Goal: Task Accomplishment & Management: Complete application form

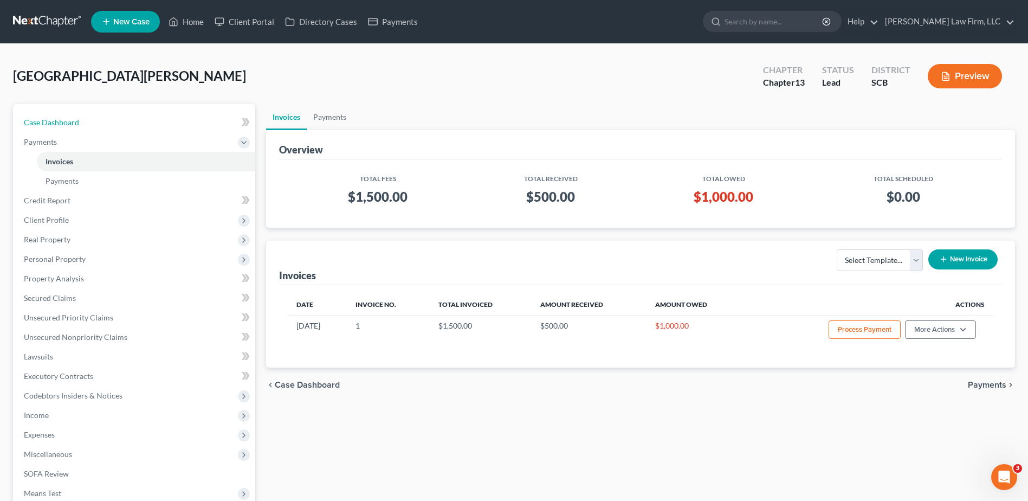
drag, startPoint x: 62, startPoint y: 120, endPoint x: 100, endPoint y: 110, distance: 39.3
click at [62, 120] on span "Case Dashboard" at bounding box center [51, 122] width 55 height 9
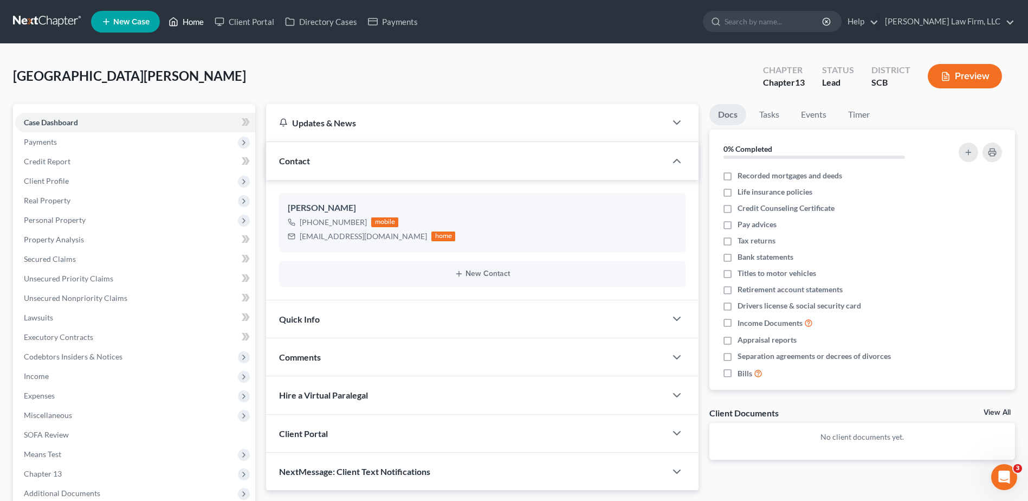
click at [184, 23] on link "Home" at bounding box center [186, 22] width 46 height 20
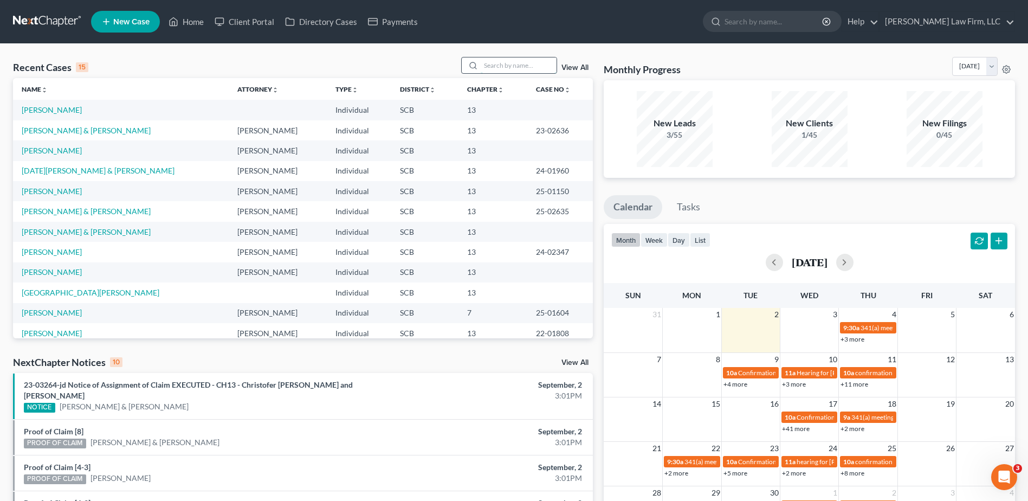
click at [532, 61] on input "search" at bounding box center [519, 65] width 76 height 16
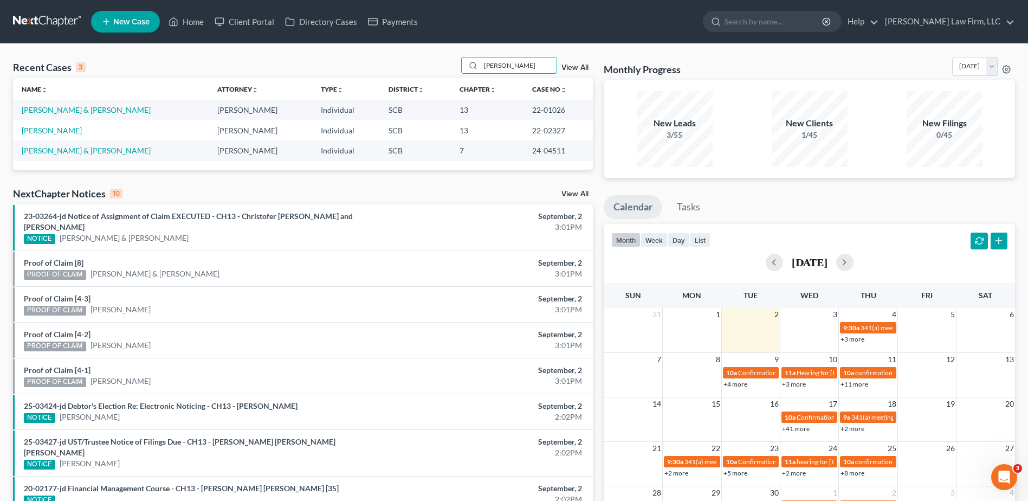
type input "[PERSON_NAME]"
click at [519, 67] on input "[PERSON_NAME]" at bounding box center [519, 65] width 76 height 16
click at [128, 27] on link "New Case" at bounding box center [125, 22] width 69 height 22
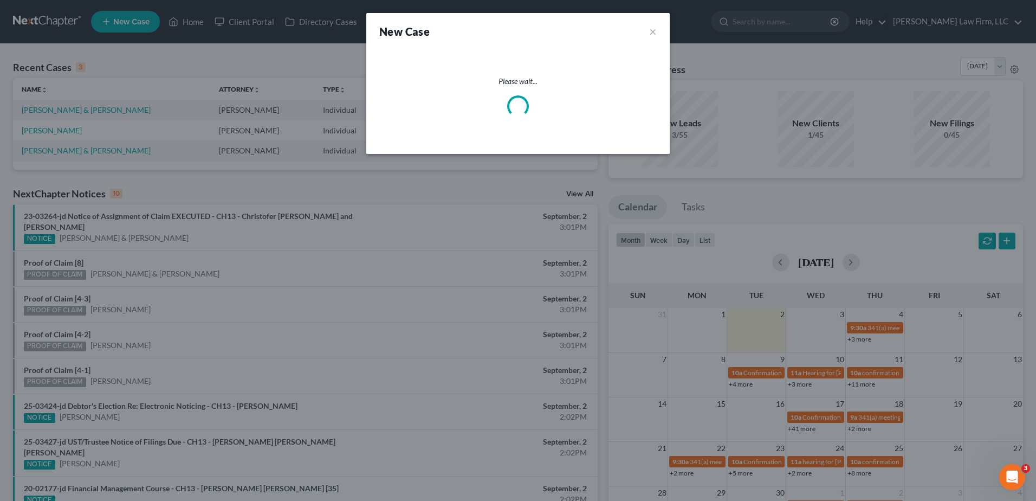
select select "72"
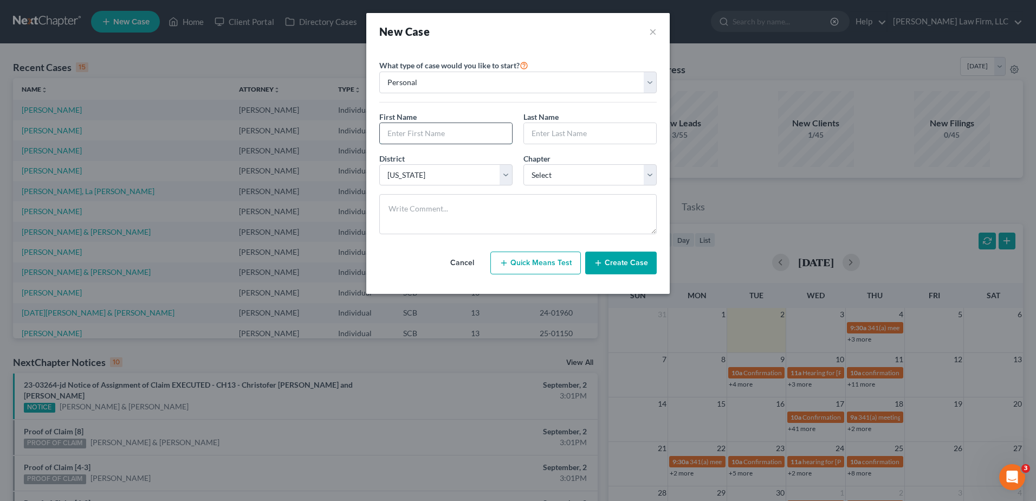
click at [437, 126] on input "text" at bounding box center [446, 133] width 132 height 21
type input "Uyless"
type input "[PERSON_NAME]"
click at [575, 170] on select "Select 7 11 12 13" at bounding box center [590, 175] width 133 height 22
click at [524, 164] on select "Select 7 11 12 13" at bounding box center [590, 175] width 133 height 22
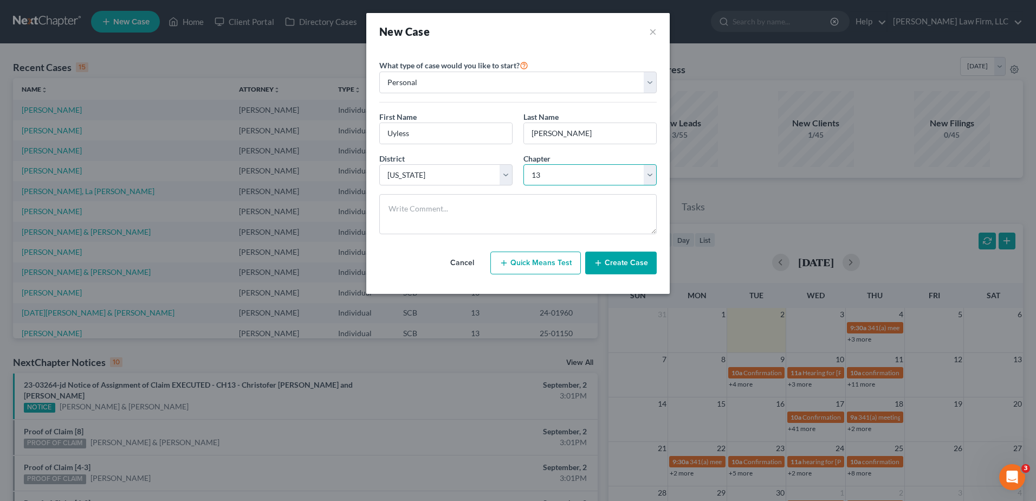
click at [566, 175] on select "Select 7 11 12 13" at bounding box center [590, 175] width 133 height 22
select select "0"
click at [524, 164] on select "Select 7 11 12 13" at bounding box center [590, 175] width 133 height 22
click at [603, 264] on icon "button" at bounding box center [598, 263] width 9 height 9
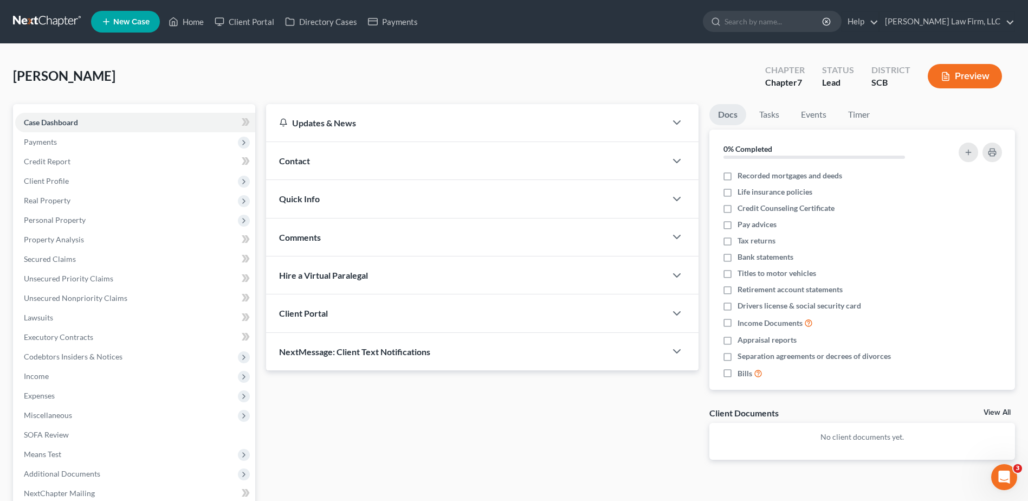
click at [334, 164] on div "Contact" at bounding box center [466, 160] width 400 height 37
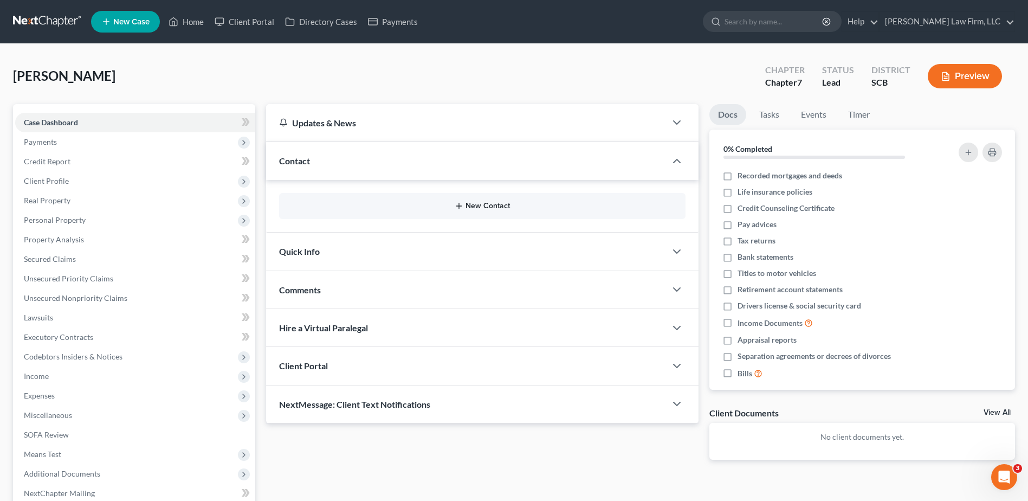
click at [507, 204] on button "New Contact" at bounding box center [482, 206] width 389 height 9
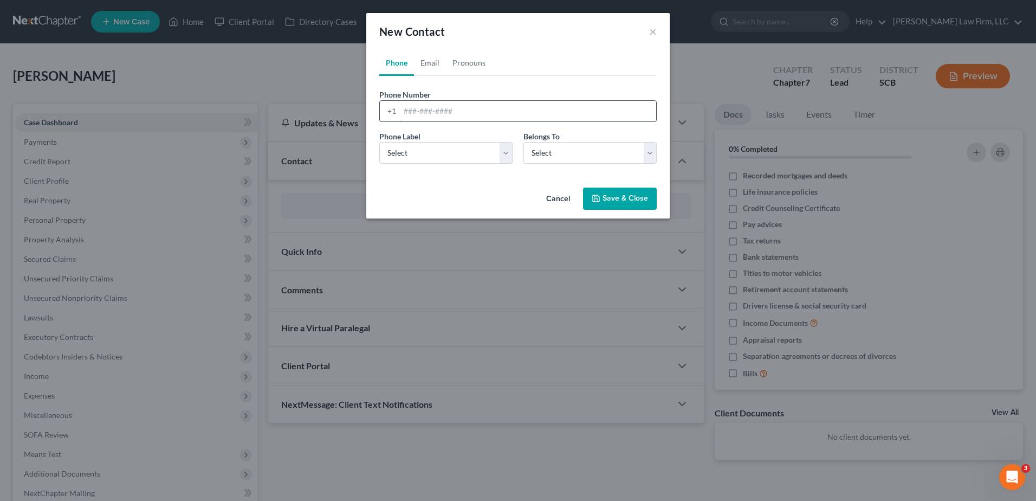
click at [431, 112] on input "tel" at bounding box center [528, 111] width 256 height 21
type input "8648721213"
click at [437, 171] on div "Phone Label * Select Mobile Home Work Other Belongs To * Select Client Other" at bounding box center [518, 152] width 288 height 42
click at [429, 159] on select "Select Mobile Home Work Other" at bounding box center [445, 153] width 133 height 22
select select "1"
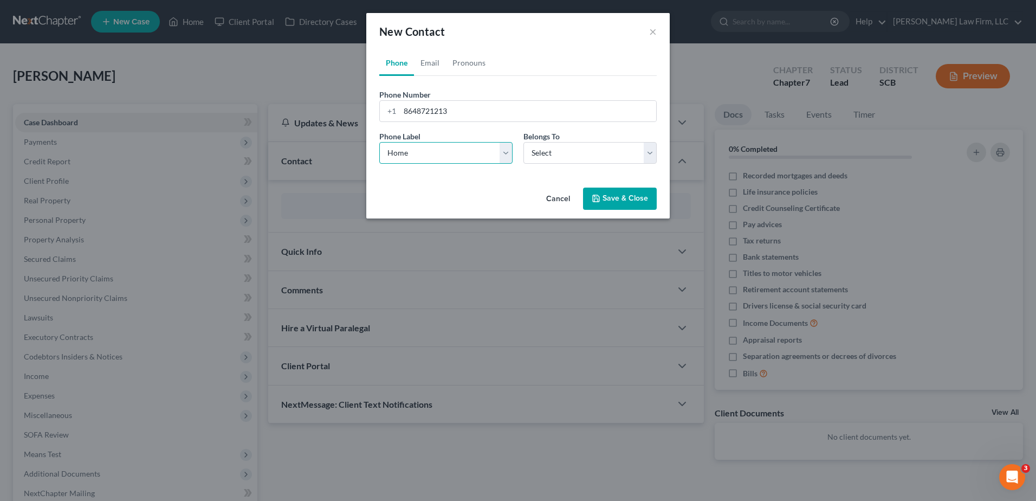
click at [379, 142] on select "Select Mobile Home Work Other" at bounding box center [445, 153] width 133 height 22
click at [553, 162] on select "Select Client Other" at bounding box center [590, 153] width 133 height 22
select select "0"
click at [524, 142] on select "Select Client Other" at bounding box center [590, 153] width 133 height 22
click at [500, 149] on select "Select Mobile Home Work Other" at bounding box center [445, 153] width 133 height 22
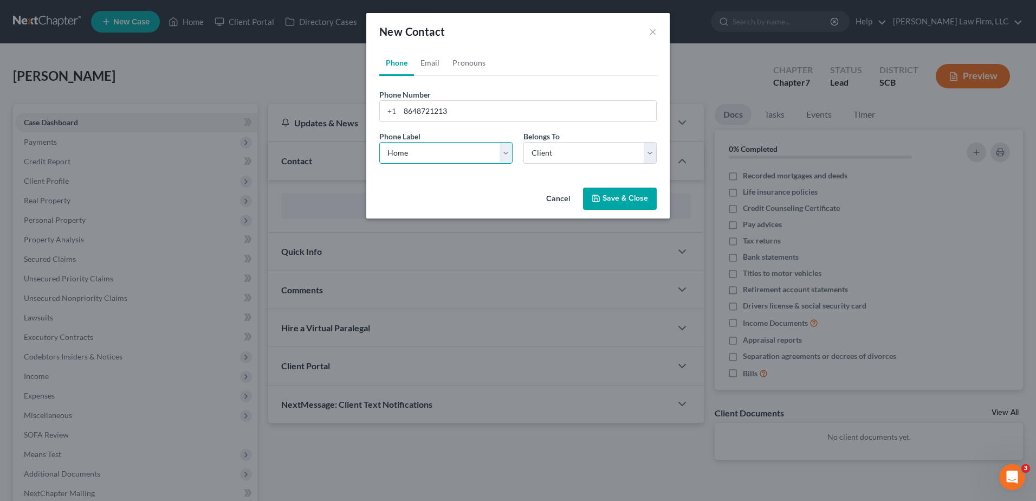
select select "0"
click at [379, 142] on select "Select Mobile Home Work Other" at bounding box center [445, 153] width 133 height 22
click at [432, 62] on link "Email" at bounding box center [430, 63] width 32 height 26
click at [439, 106] on input "email" at bounding box center [528, 111] width 256 height 21
type input "[EMAIL_ADDRESS][DOMAIN_NAME]"
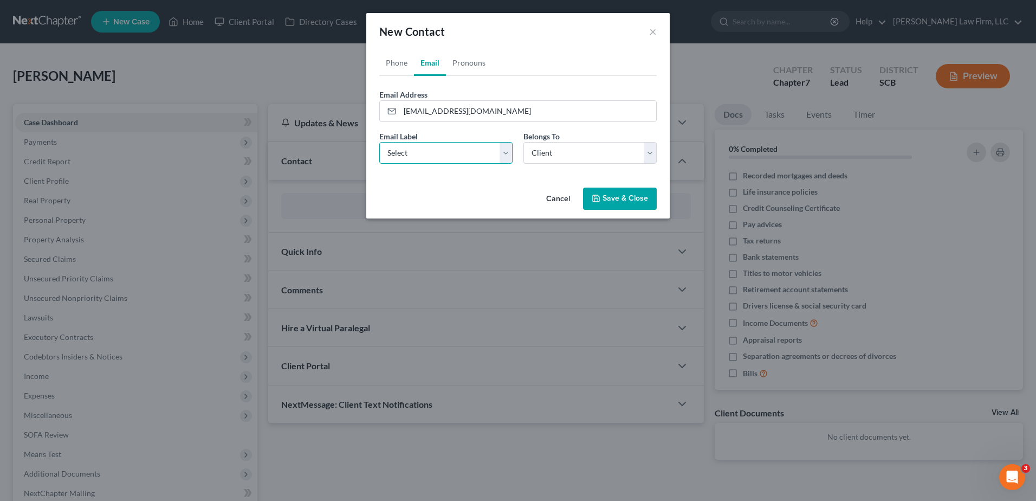
click at [473, 152] on select "Select Home Work Other" at bounding box center [445, 153] width 133 height 22
select select "0"
click at [379, 142] on select "Select Home Work Other" at bounding box center [445, 153] width 133 height 22
click at [459, 67] on link "Pronouns" at bounding box center [469, 63] width 46 height 26
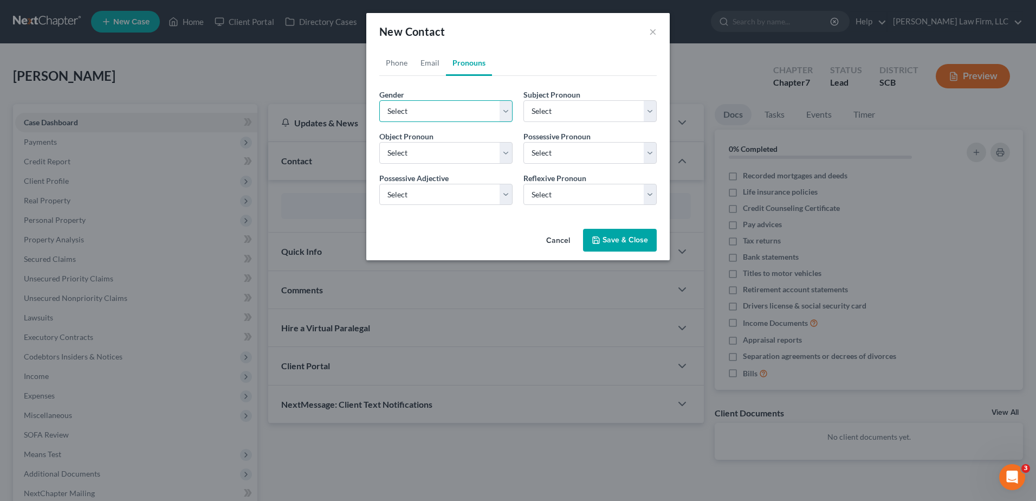
click at [450, 104] on select "Select [DEMOGRAPHIC_DATA] [DEMOGRAPHIC_DATA] [DEMOGRAPHIC_DATA] More Than One P…" at bounding box center [445, 111] width 133 height 22
select select "0"
click at [379, 100] on select "Select [DEMOGRAPHIC_DATA] [DEMOGRAPHIC_DATA] [DEMOGRAPHIC_DATA] More Than One P…" at bounding box center [445, 111] width 133 height 22
select select "0"
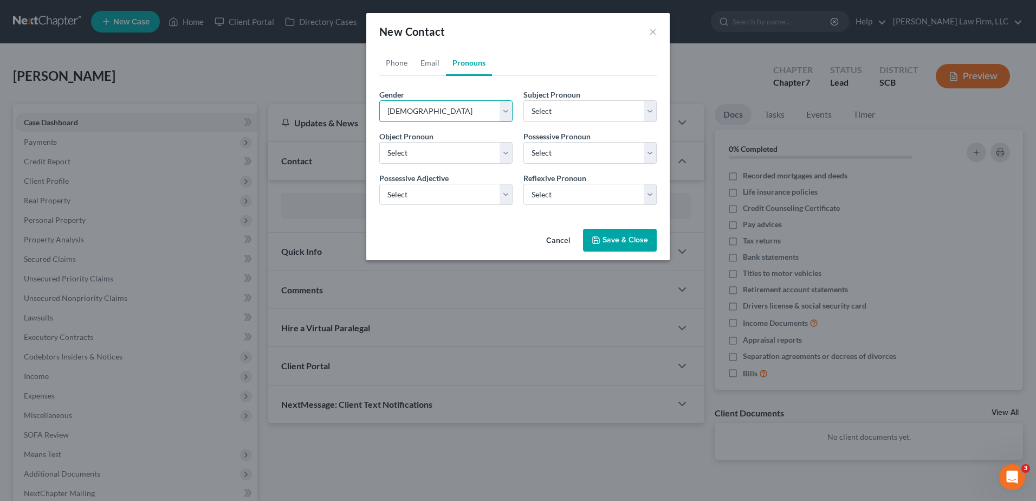
select select "0"
click at [629, 237] on button "Save & Close" at bounding box center [620, 240] width 74 height 23
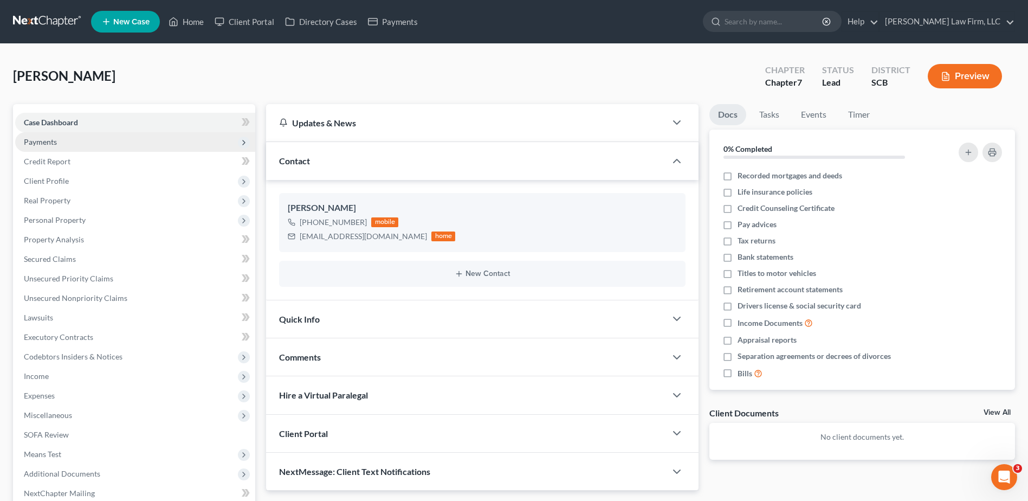
click at [63, 143] on span "Payments" at bounding box center [135, 142] width 240 height 20
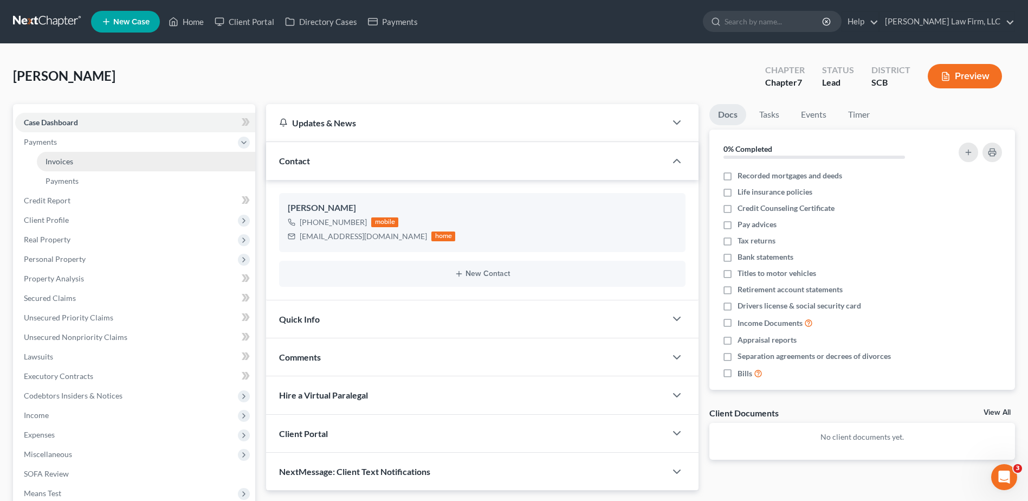
click at [78, 163] on link "Invoices" at bounding box center [146, 162] width 218 height 20
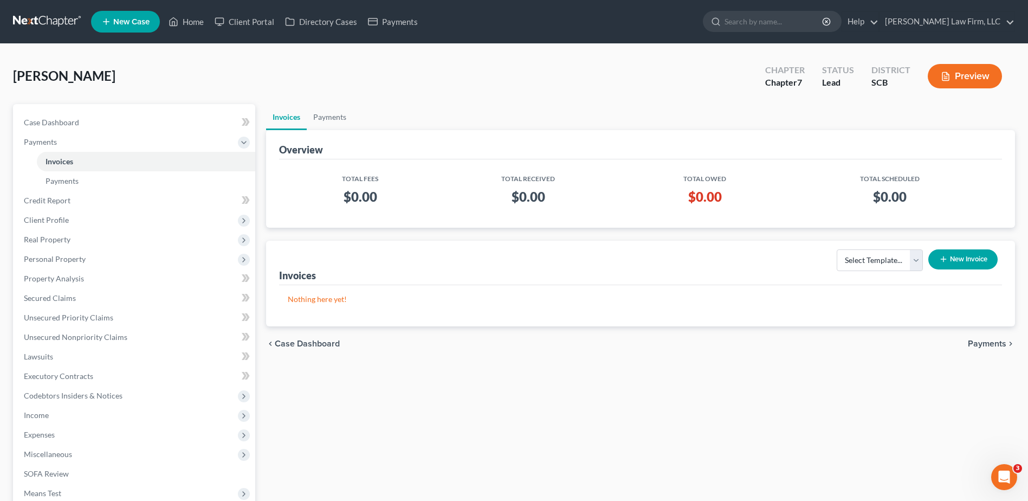
click at [968, 259] on button "New Invoice" at bounding box center [962, 259] width 69 height 20
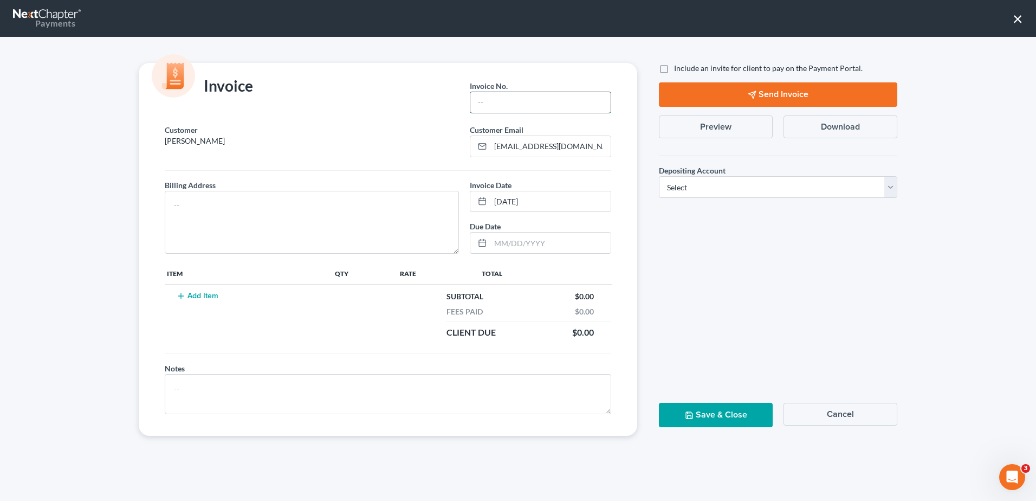
click at [535, 96] on input "text" at bounding box center [540, 102] width 140 height 21
type input "1"
click at [318, 216] on textarea at bounding box center [312, 222] width 294 height 63
type textarea "[STREET_ADDRESS]"
click at [210, 301] on td "Add Item" at bounding box center [249, 315] width 168 height 60
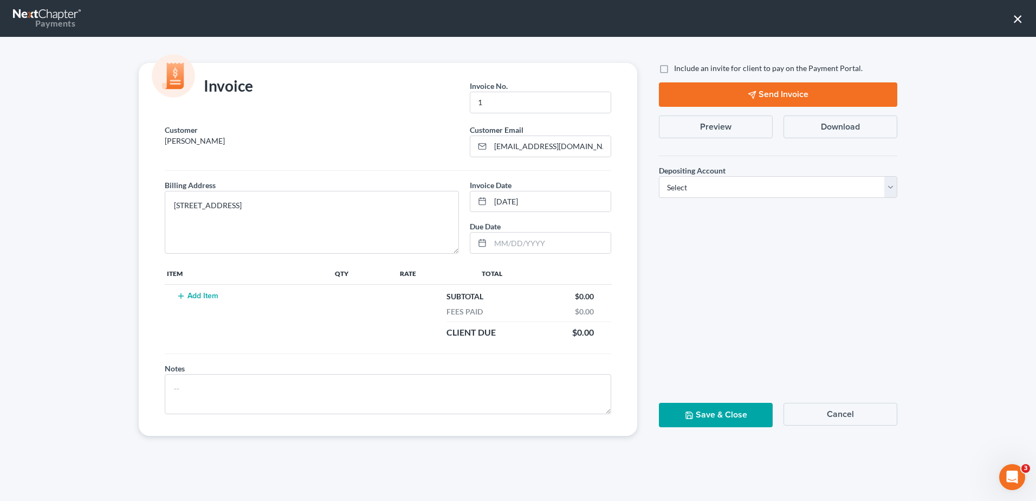
click at [209, 298] on button "Add Item" at bounding box center [197, 296] width 48 height 9
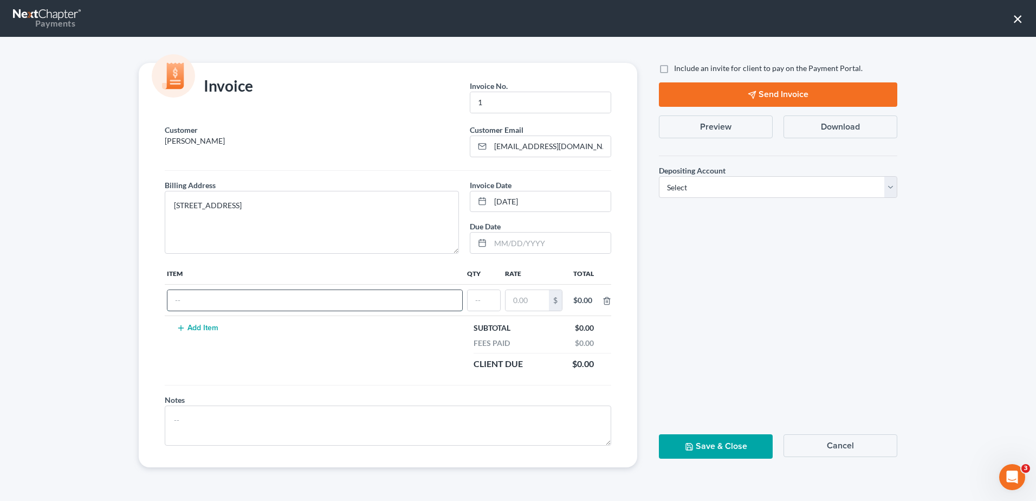
click at [208, 304] on input "text" at bounding box center [314, 300] width 295 height 21
type input "Chapter 7 [MEDICAL_DATA]"
type input "1"
type input "2,900.00"
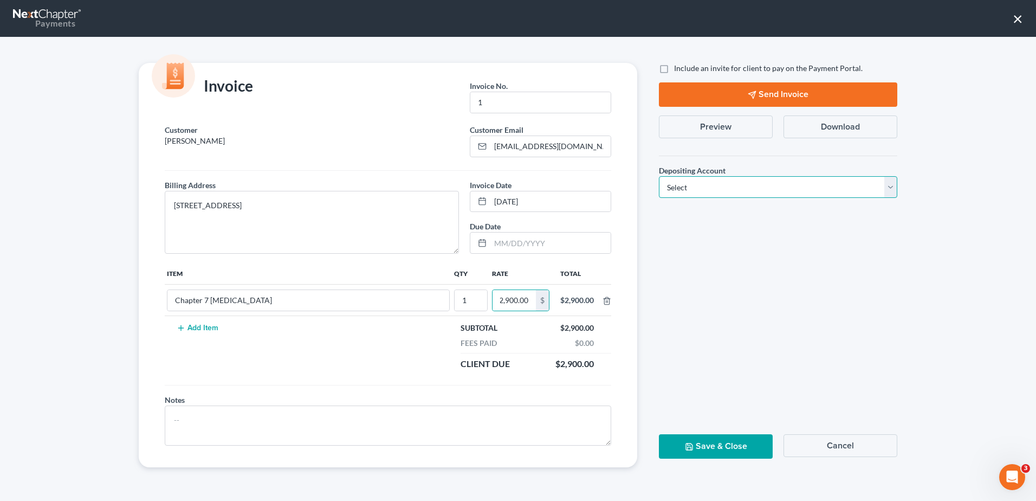
click at [736, 188] on select "Select Operation Trust" at bounding box center [778, 187] width 238 height 22
select select "1"
click at [659, 176] on select "Select Operation Trust" at bounding box center [778, 187] width 238 height 22
click at [724, 448] on button "Save & Close" at bounding box center [716, 446] width 114 height 24
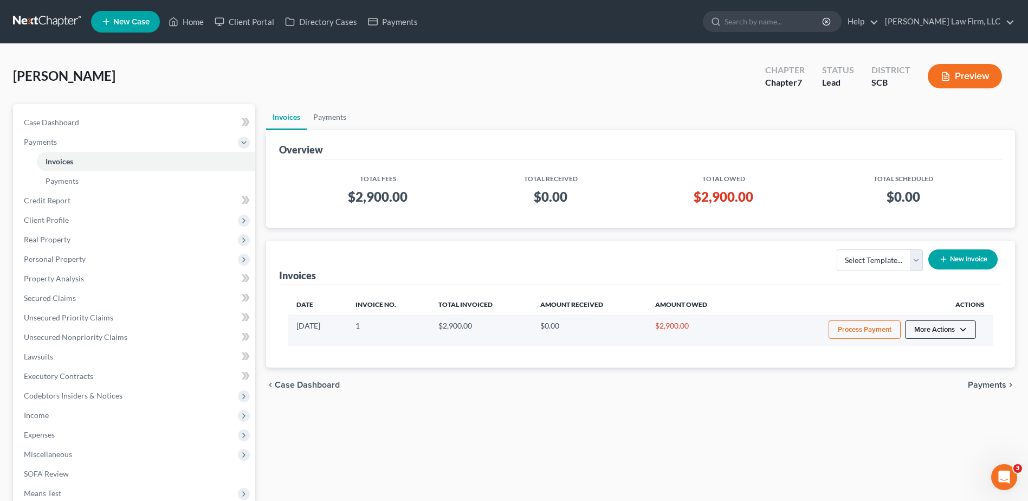
click at [925, 324] on button "More Actions" at bounding box center [940, 329] width 71 height 18
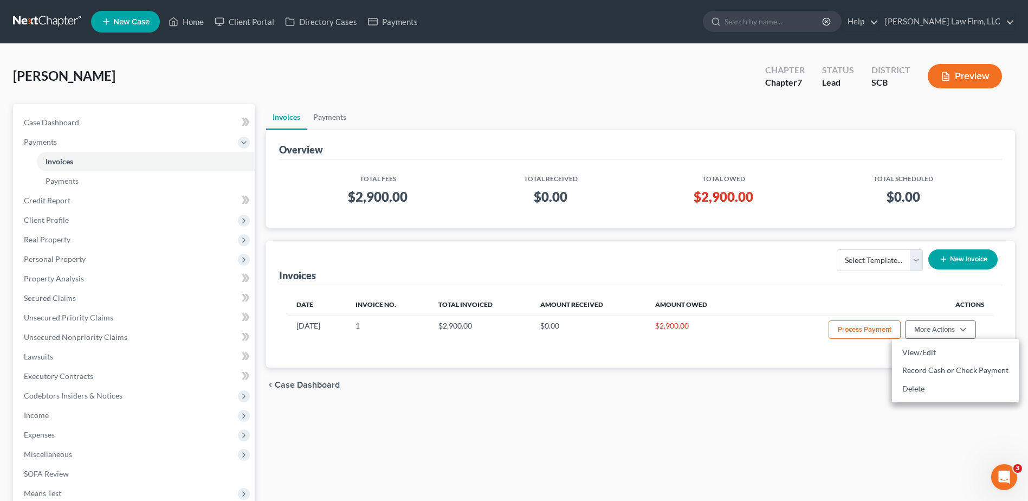
click at [907, 290] on div "Date Invoice No. Total Invoiced Amount Received Amount Owed Actions [DATE] 1 $2…" at bounding box center [640, 326] width 723 height 82
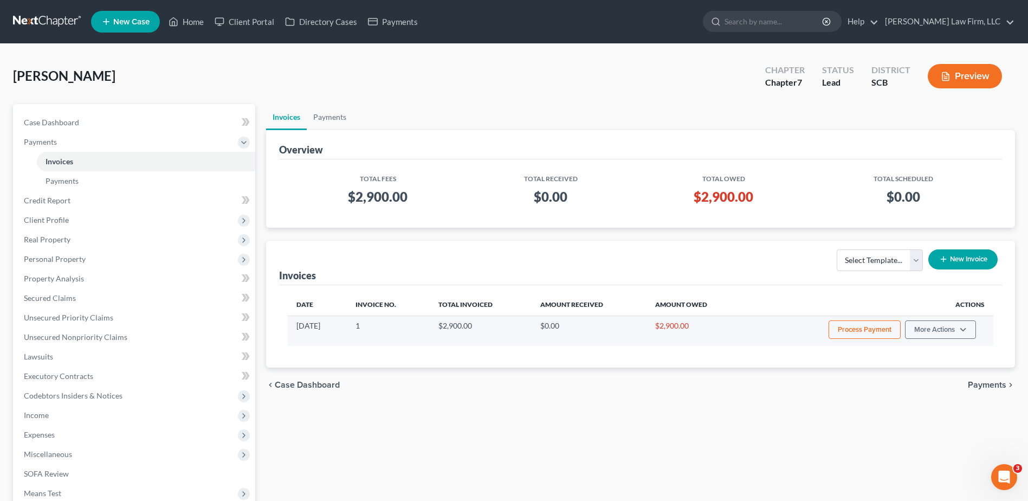
click at [874, 331] on button "Process Payment" at bounding box center [865, 329] width 72 height 18
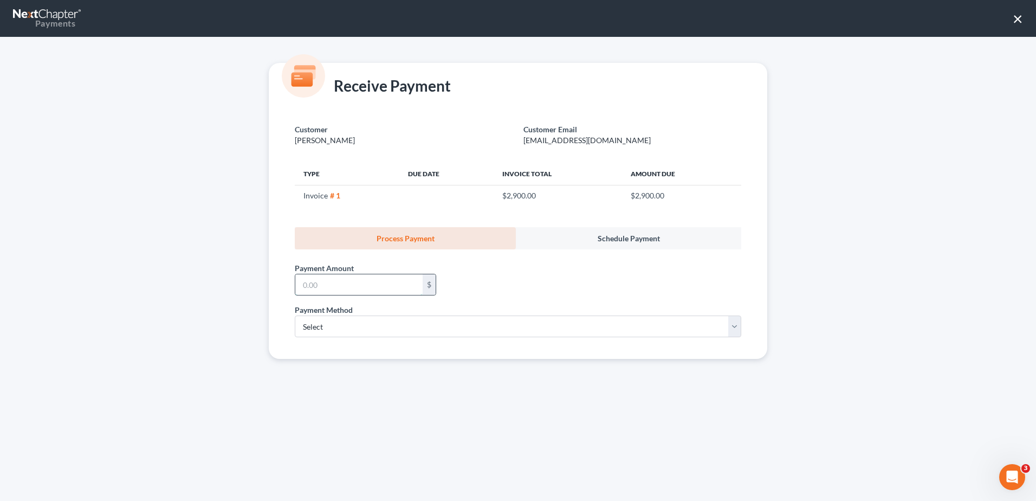
click at [357, 287] on input "text" at bounding box center [358, 284] width 127 height 21
type input "500.00"
click at [336, 328] on select "Select ACH Credit Card" at bounding box center [518, 326] width 447 height 22
select select "0"
click at [295, 315] on select "Select ACH Credit Card" at bounding box center [518, 326] width 447 height 22
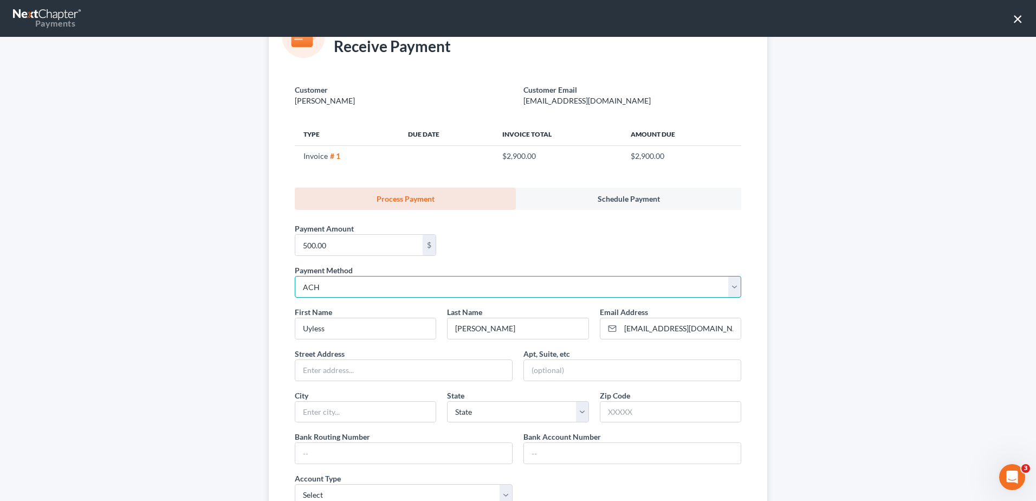
scroll to position [108, 0]
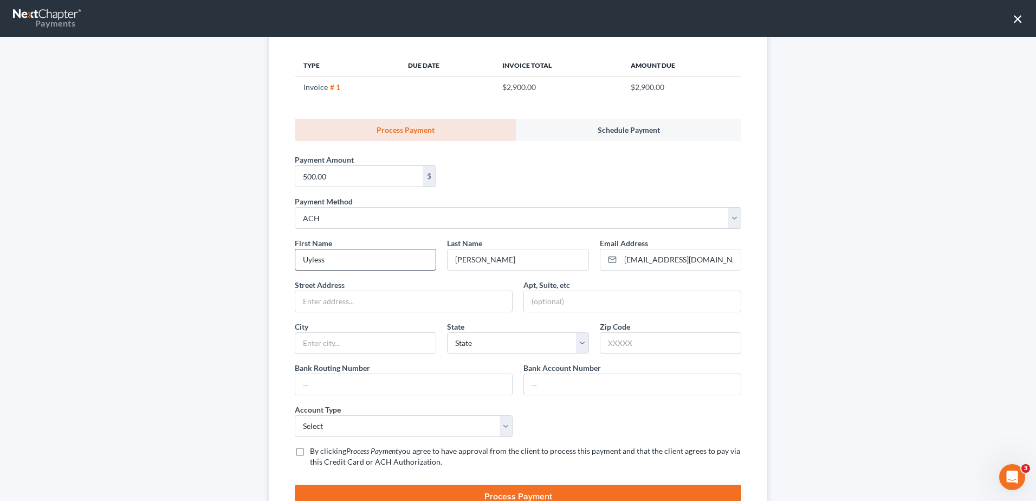
click at [372, 259] on input "Uyless" at bounding box center [365, 259] width 140 height 21
type input "[PERSON_NAME]"
click at [353, 300] on input "text" at bounding box center [403, 301] width 217 height 21
type input "1319 Omarest Drive"
type input "Columbia"
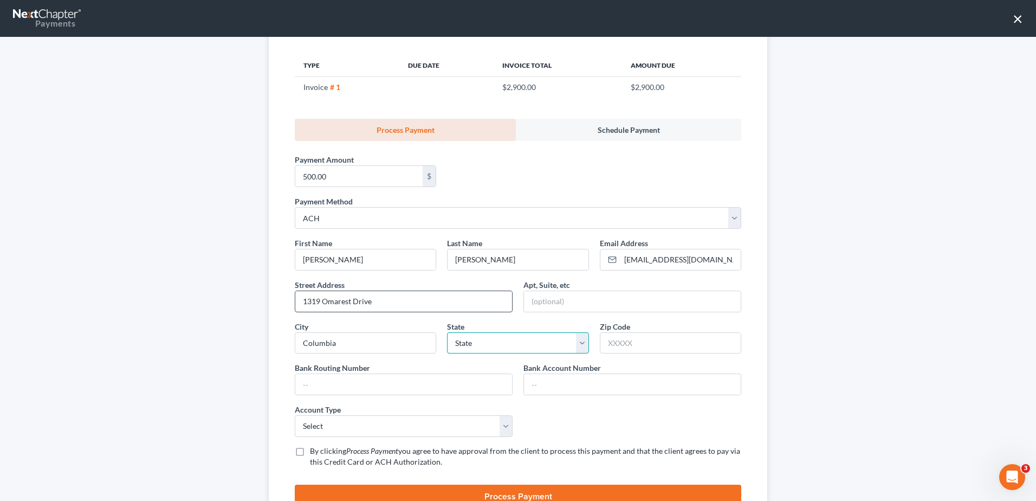
select select "42"
type input "29210"
click at [424, 216] on select "Select ACH Credit Card" at bounding box center [518, 218] width 447 height 22
select select "1"
click at [295, 207] on select "Select ACH Credit Card" at bounding box center [518, 218] width 447 height 22
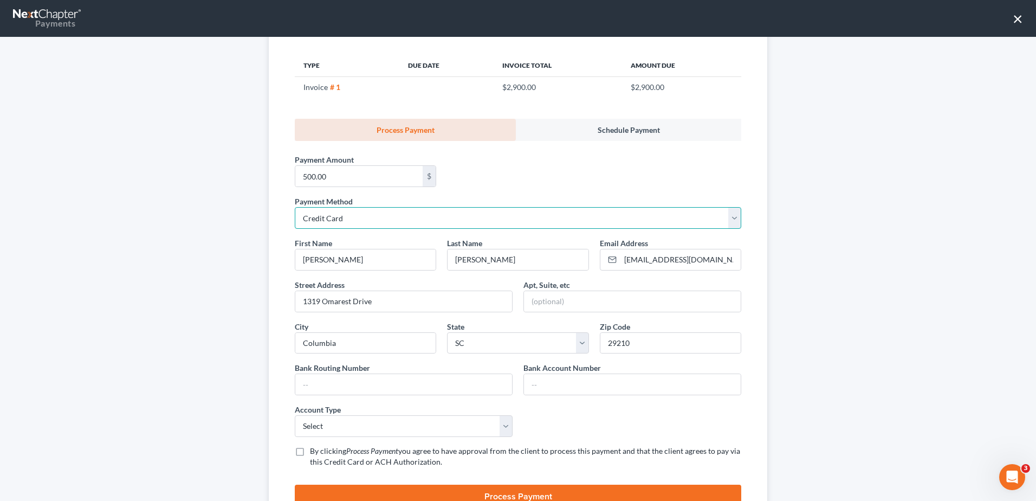
select select "42"
click at [393, 387] on input "text" at bounding box center [510, 384] width 430 height 21
type input "[CREDIT_CARD_NUMBER]"
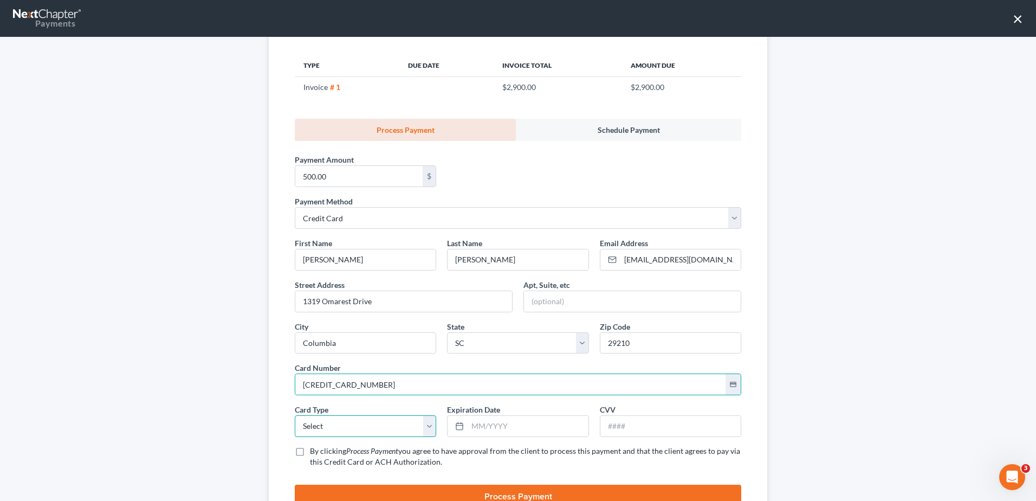
click at [378, 420] on select "Select Visa MasterCard Discover American Express" at bounding box center [365, 426] width 141 height 22
select select "1"
click at [295, 415] on select "Select Visa MasterCard Discover American Express" at bounding box center [365, 426] width 141 height 22
click at [491, 425] on input "text" at bounding box center [528, 426] width 120 height 21
type input "02/2028"
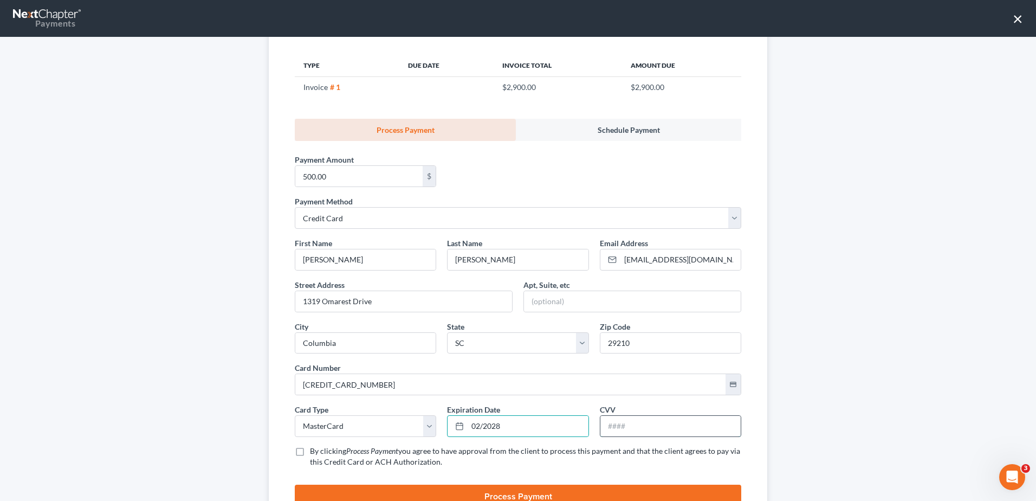
click at [623, 420] on input "text" at bounding box center [671, 426] width 140 height 21
type input "797.00"
click at [387, 453] on icon "Process Payment" at bounding box center [372, 450] width 52 height 9
click at [321, 453] on input "By clicking Process Payment you agree to have approval from the client to proce…" at bounding box center [317, 449] width 7 height 7
checkbox input "true"
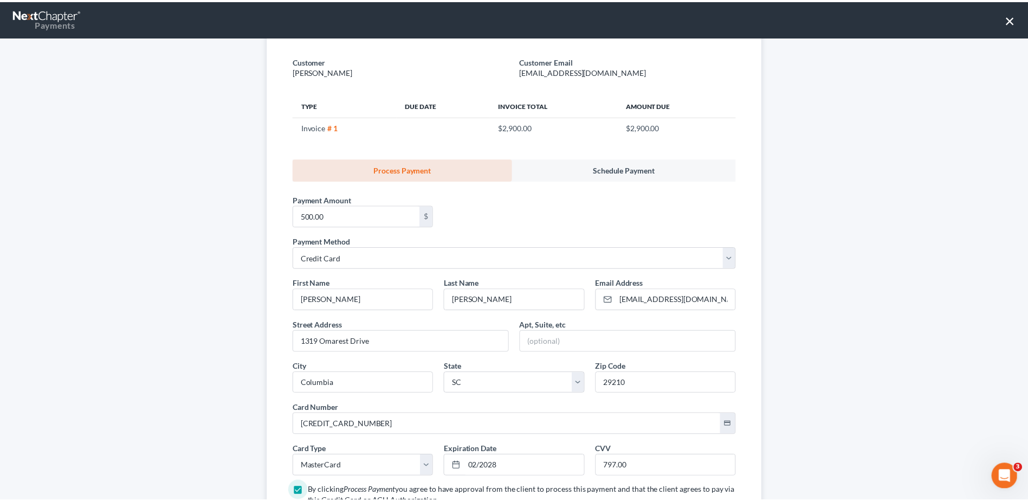
scroll to position [155, 0]
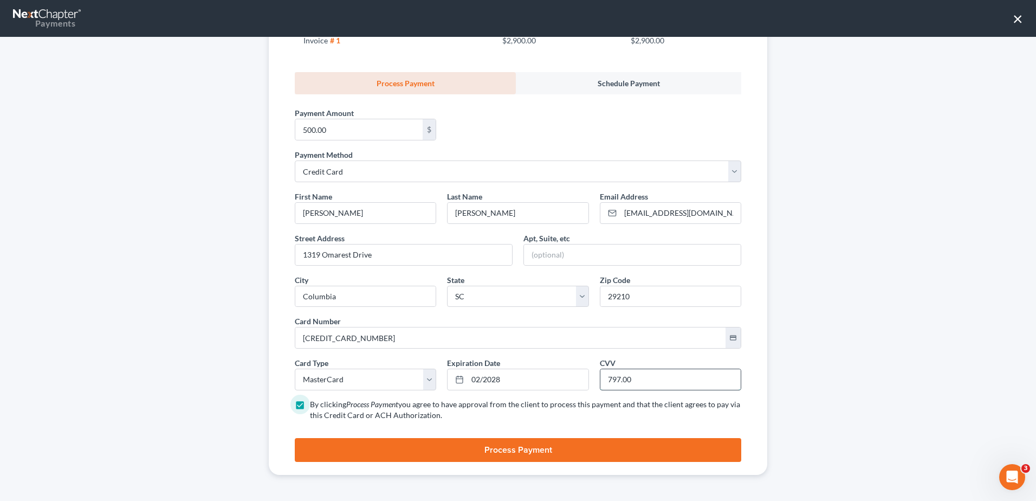
click at [640, 378] on input "797.00" at bounding box center [671, 379] width 140 height 21
type input "797"
click at [814, 367] on div "Receive Payment Customer [PERSON_NAME] Customer Email [EMAIL_ADDRESS][DOMAIN_NA…" at bounding box center [518, 269] width 1036 height 464
click at [619, 451] on button "Process Payment" at bounding box center [518, 450] width 447 height 24
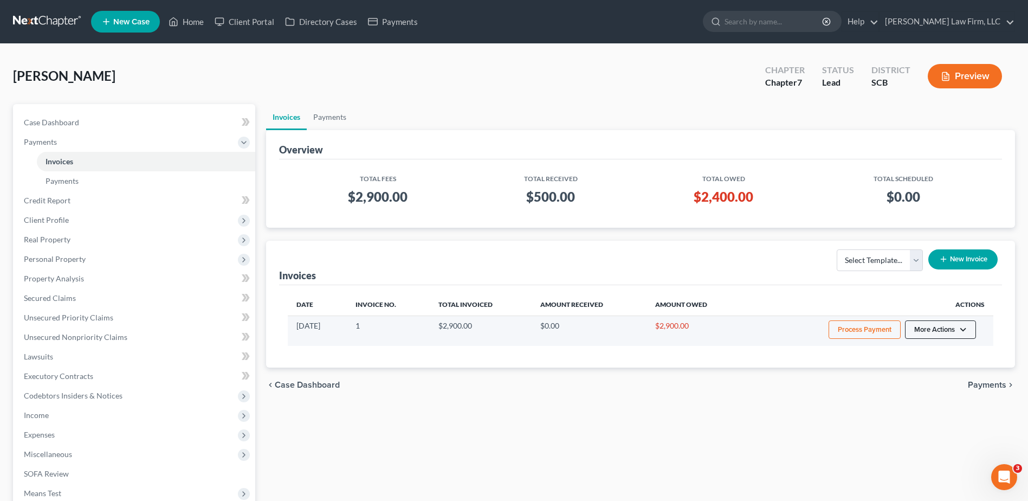
click at [949, 334] on button "More Actions" at bounding box center [940, 329] width 71 height 18
click at [942, 354] on link "View/Edit" at bounding box center [955, 352] width 127 height 18
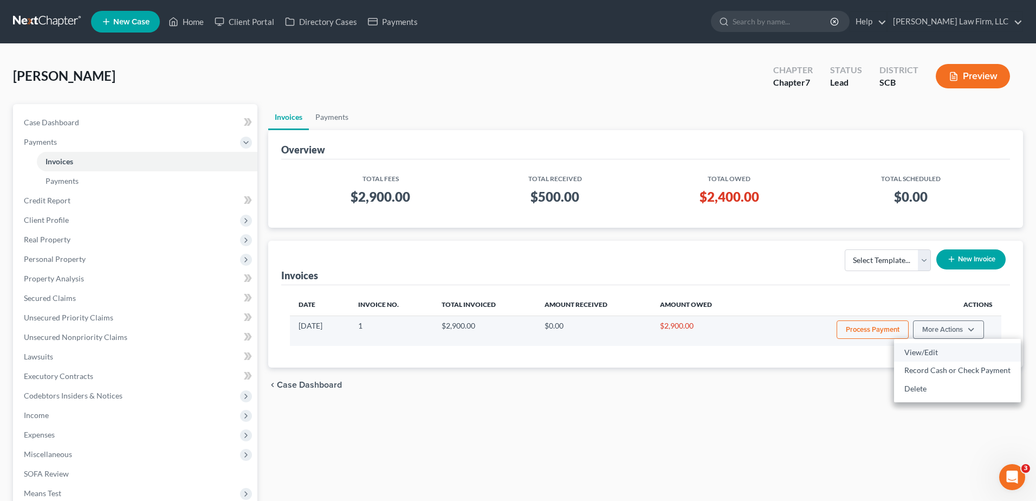
select select "1"
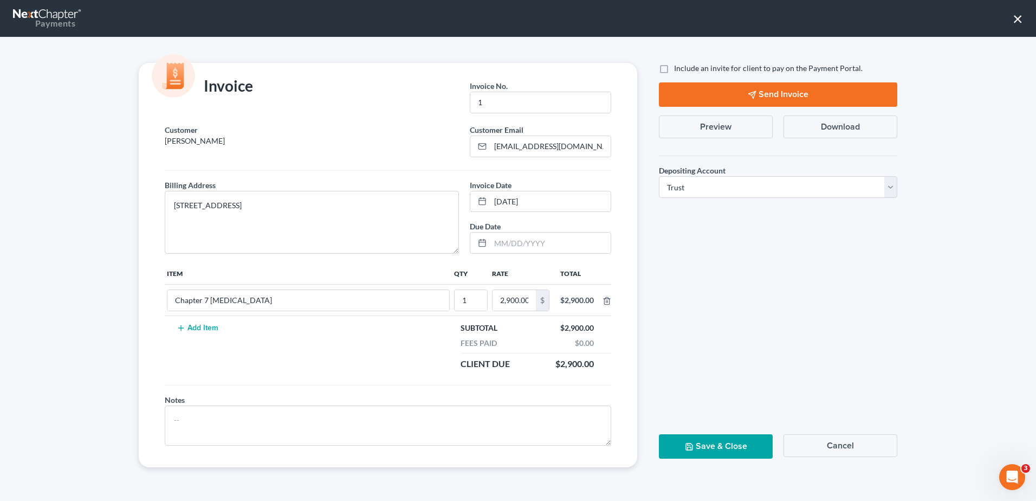
click at [1016, 20] on button "×" at bounding box center [1018, 18] width 10 height 17
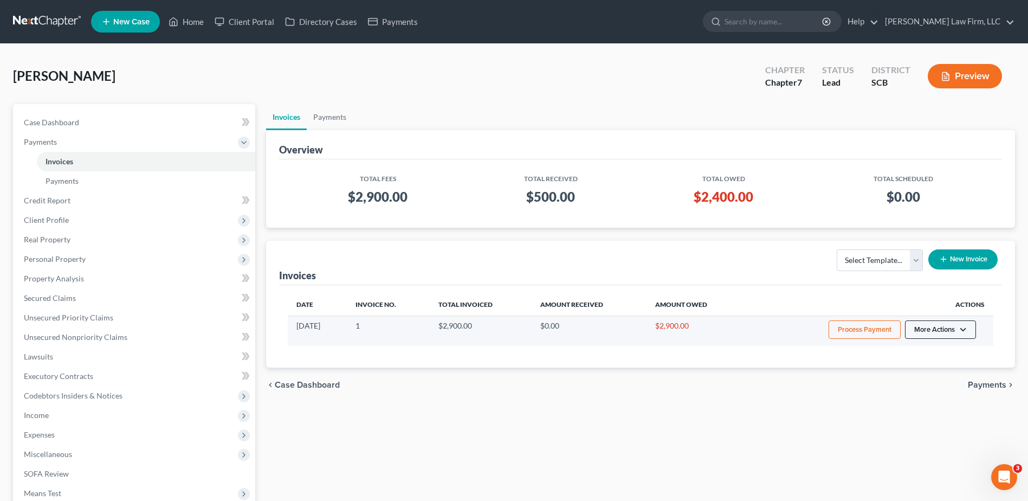
click at [914, 332] on button "More Actions" at bounding box center [940, 329] width 71 height 18
click at [919, 354] on link "View/Edit" at bounding box center [955, 352] width 127 height 18
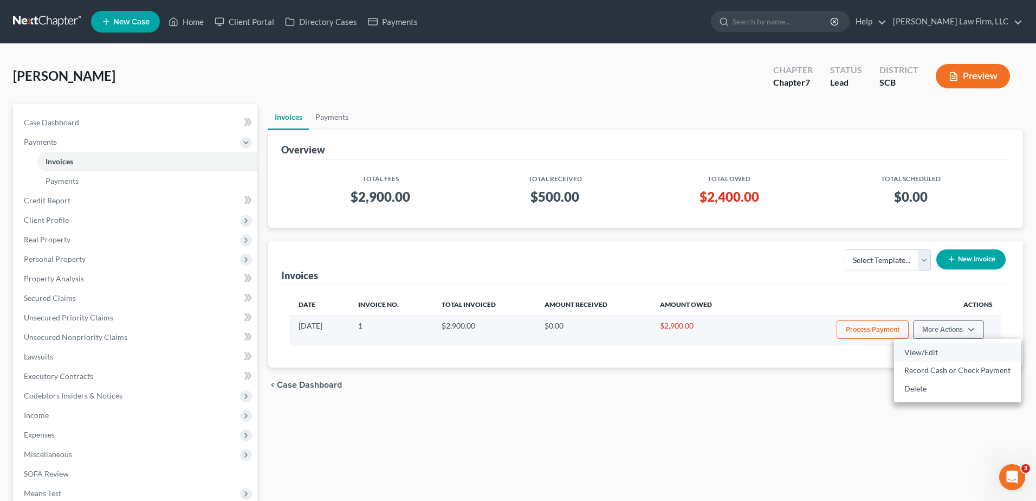
select select "1"
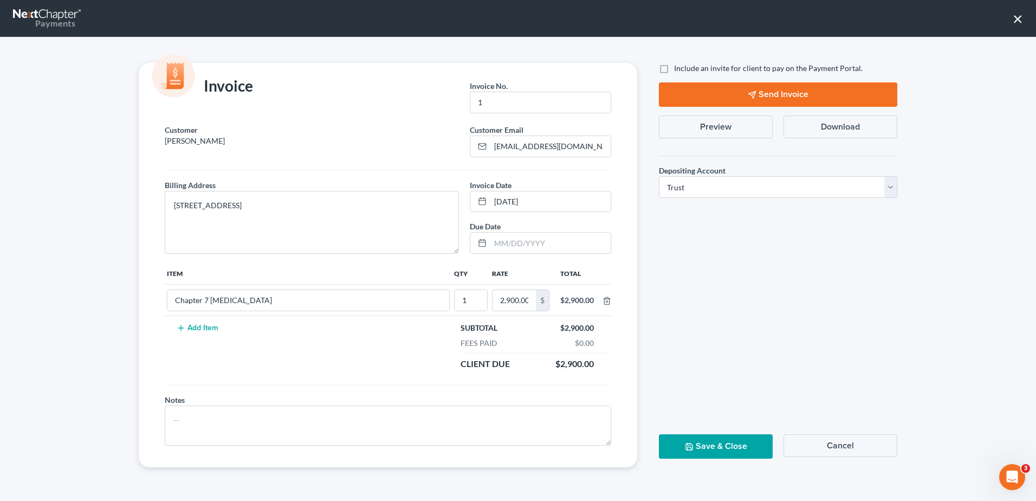
click at [1021, 21] on button "×" at bounding box center [1018, 18] width 10 height 17
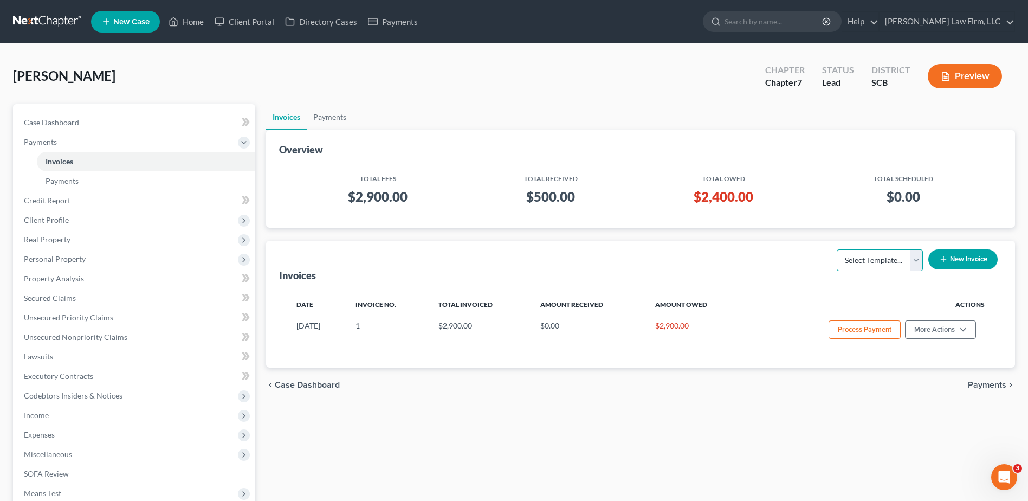
click at [913, 267] on select "Select Template..." at bounding box center [880, 260] width 86 height 22
click at [901, 240] on div "Overview Total Fees Total Received Total Owed Total Scheduled $2,900.00 $500.00…" at bounding box center [640, 248] width 749 height 237
click at [953, 255] on button "New Invoice" at bounding box center [962, 259] width 69 height 20
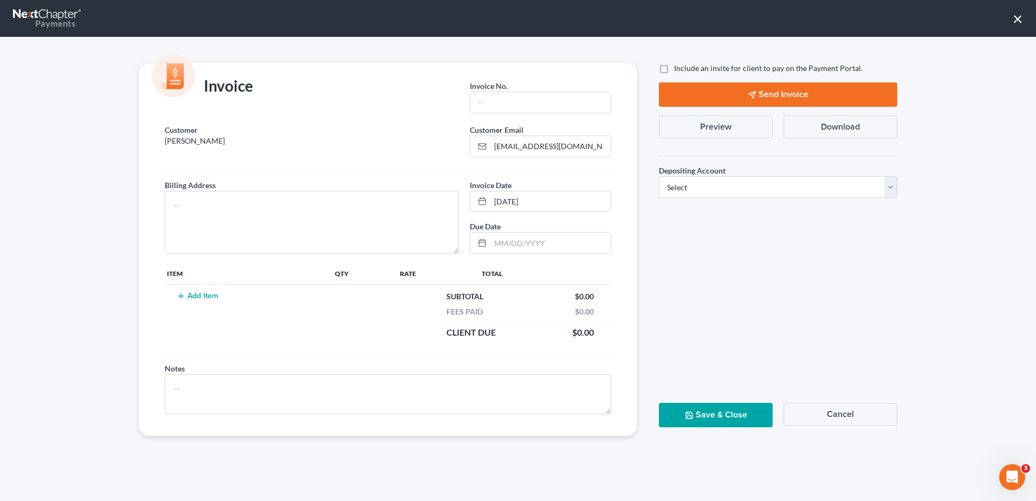
click at [838, 411] on button "Cancel" at bounding box center [841, 414] width 114 height 23
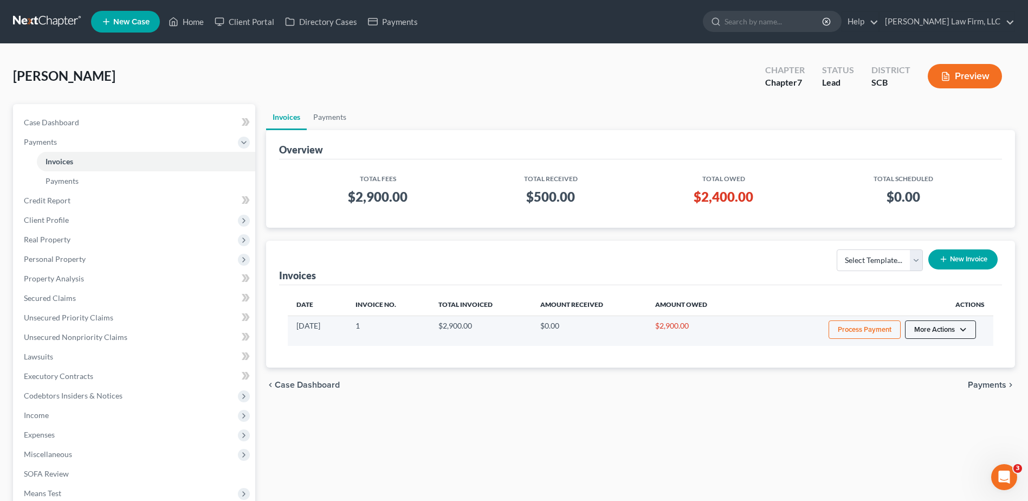
click at [947, 332] on button "More Actions" at bounding box center [940, 329] width 71 height 18
click at [931, 353] on link "View/Edit" at bounding box center [955, 352] width 127 height 18
select select "1"
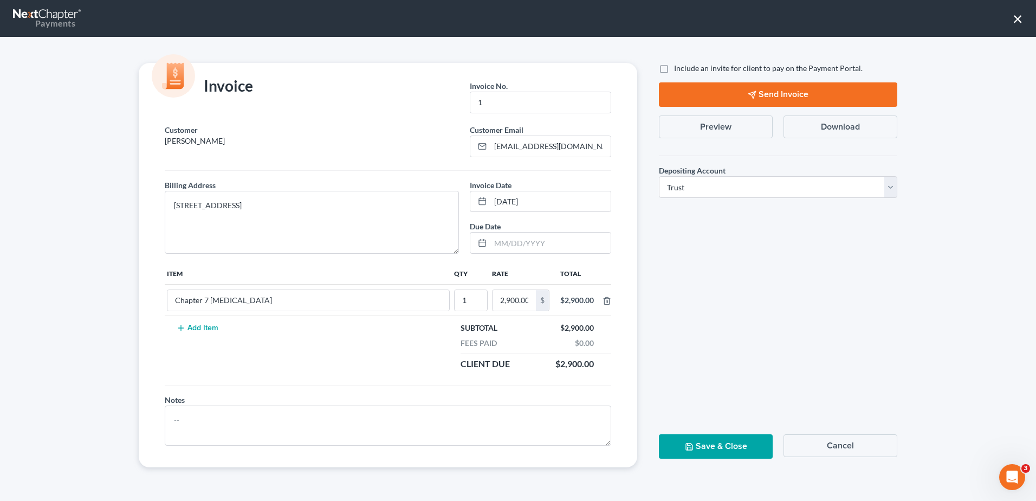
click at [710, 121] on button "Preview" at bounding box center [716, 126] width 114 height 23
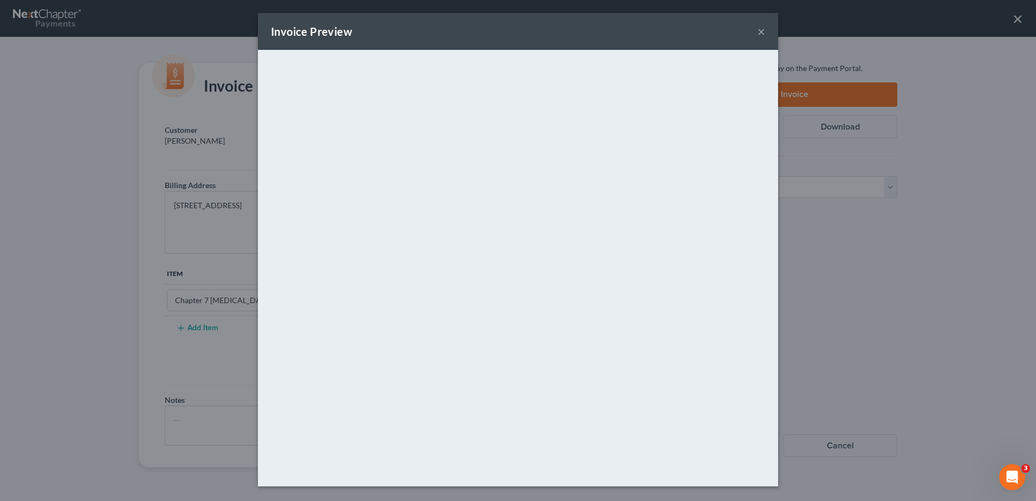
click at [762, 32] on button "×" at bounding box center [762, 31] width 8 height 13
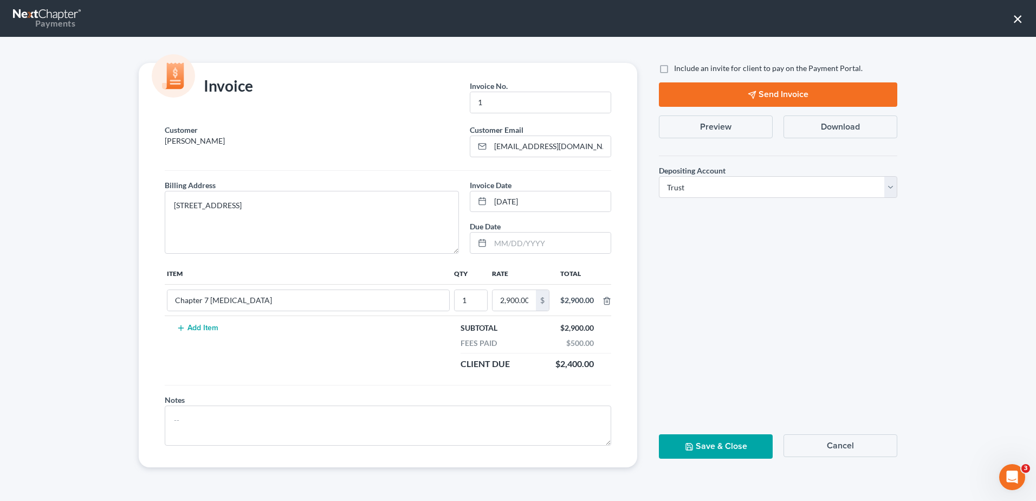
click at [784, 87] on button "Send Invoice" at bounding box center [778, 94] width 238 height 24
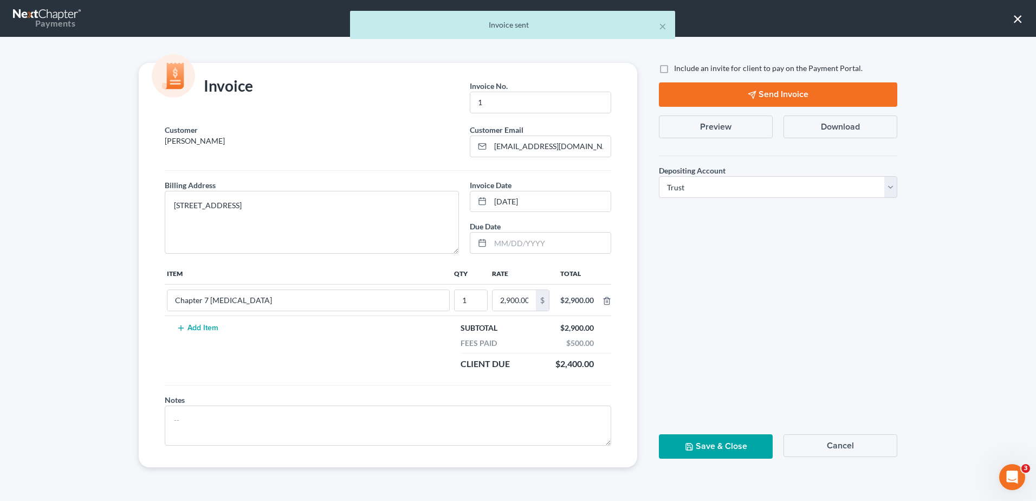
click at [825, 132] on button "Download" at bounding box center [841, 126] width 114 height 23
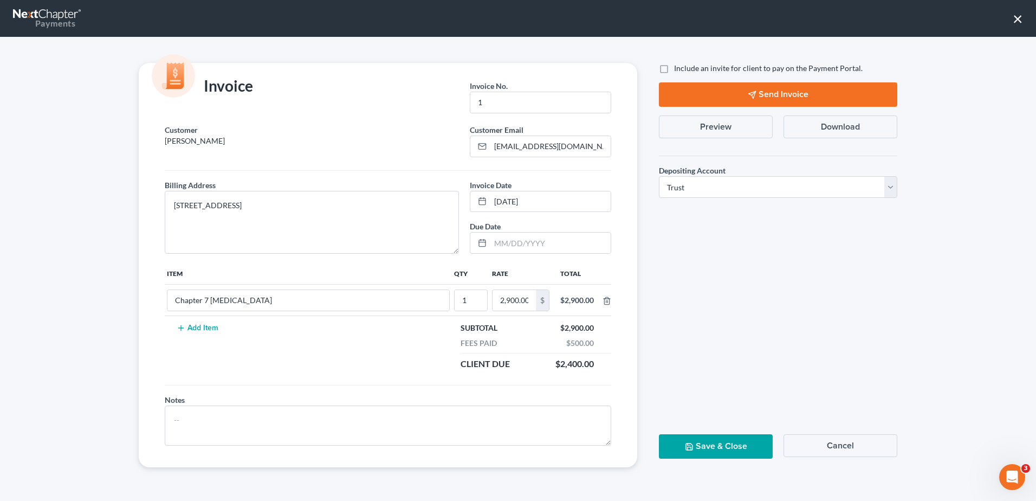
click at [1017, 18] on button "×" at bounding box center [1018, 18] width 10 height 17
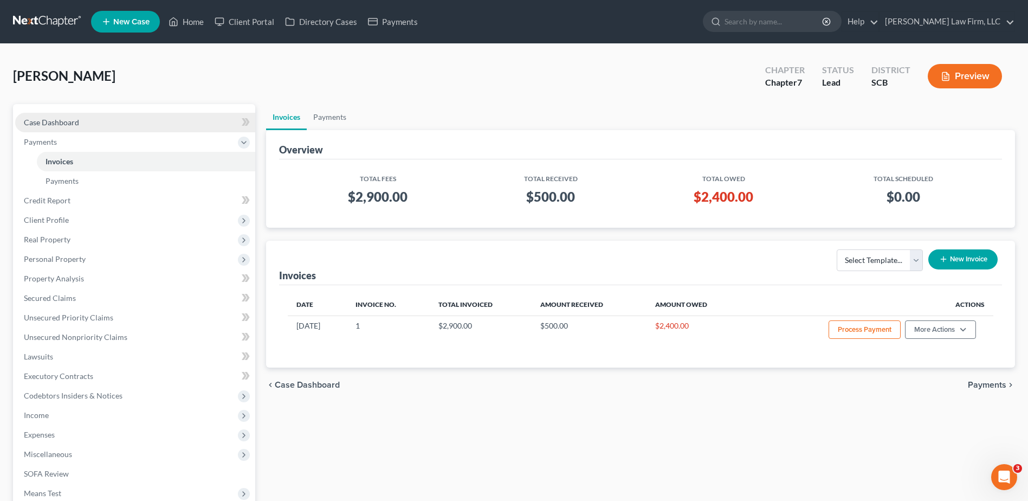
click at [53, 119] on span "Case Dashboard" at bounding box center [51, 122] width 55 height 9
